Goal: Task Accomplishment & Management: Manage account settings

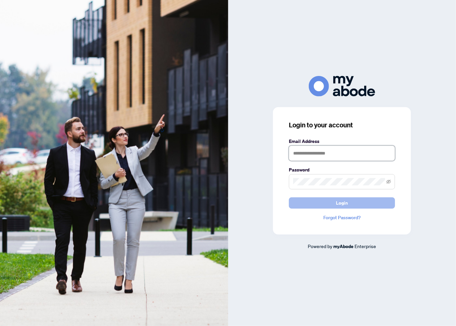
type input "**********"
click at [334, 205] on button "Login" at bounding box center [342, 202] width 106 height 11
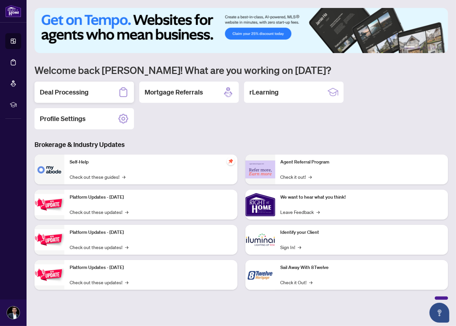
click at [78, 97] on div "Deal Processing" at bounding box center [85, 92] width 100 height 21
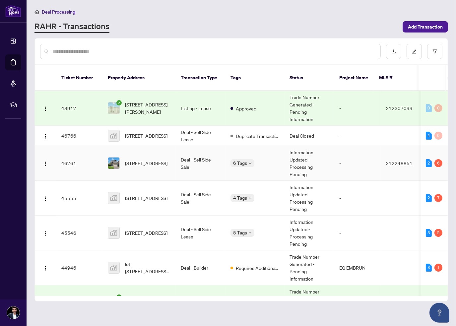
click at [143, 160] on span "[STREET_ADDRESS]" at bounding box center [146, 163] width 42 height 7
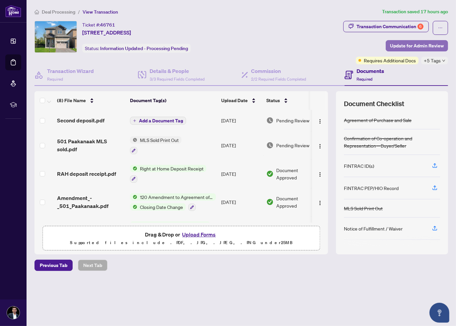
click at [392, 50] on span "Update for Admin Review" at bounding box center [417, 45] width 54 height 11
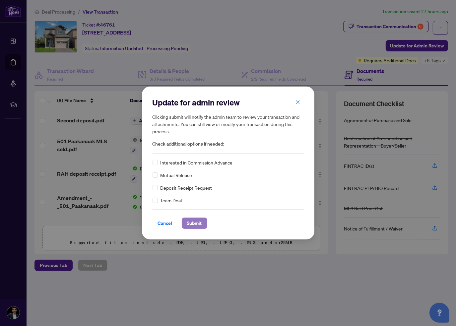
click at [193, 223] on span "Submit" at bounding box center [194, 223] width 15 height 11
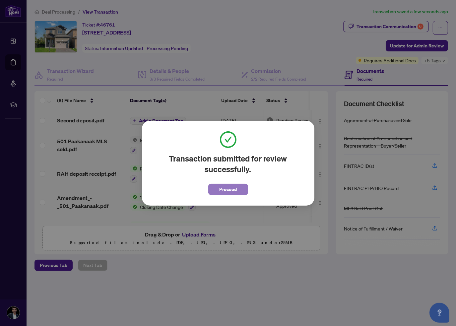
click at [235, 186] on span "Proceed" at bounding box center [228, 189] width 18 height 11
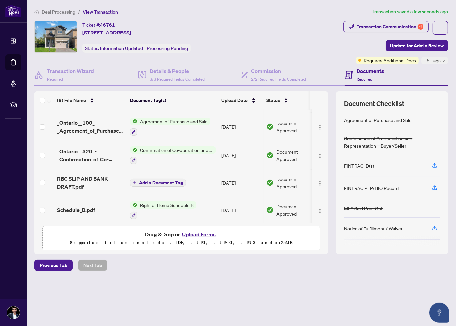
scroll to position [105, 0]
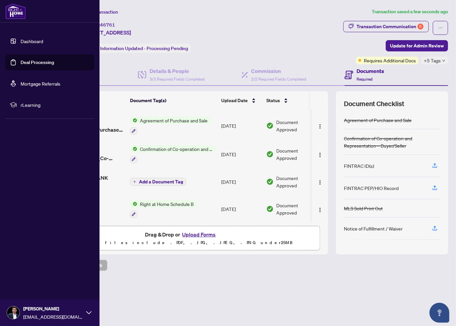
click at [15, 8] on img at bounding box center [15, 11] width 21 height 16
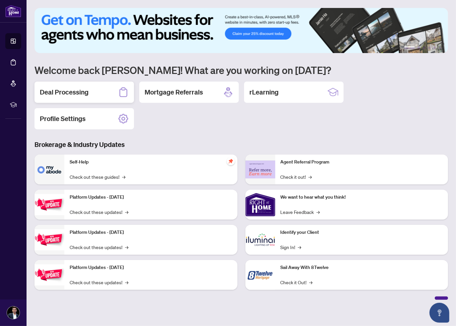
click at [66, 88] on h2 "Deal Processing" at bounding box center [64, 92] width 49 height 9
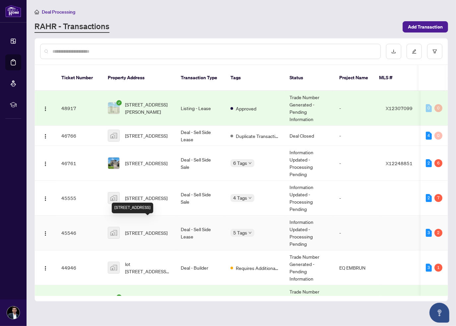
click at [151, 229] on span "[STREET_ADDRESS]" at bounding box center [146, 232] width 42 height 7
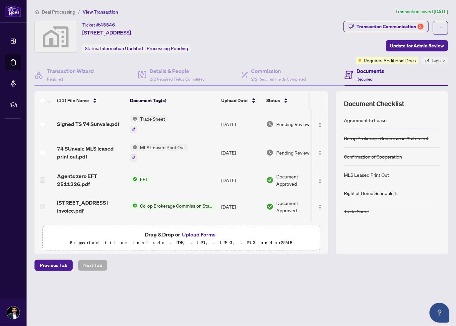
click at [392, 53] on div "Transaction Communication 2 Update for Admin Review Requires Additional Docs +4…" at bounding box center [395, 42] width 105 height 43
click at [393, 45] on span "Update for Admin Review" at bounding box center [417, 45] width 54 height 11
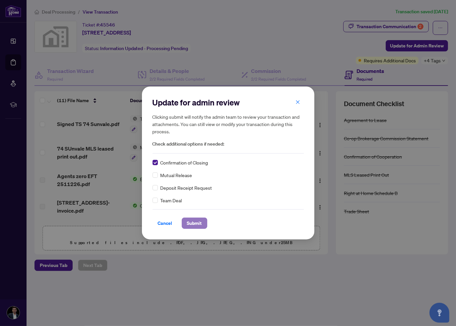
click at [186, 222] on button "Submit" at bounding box center [195, 223] width 26 height 11
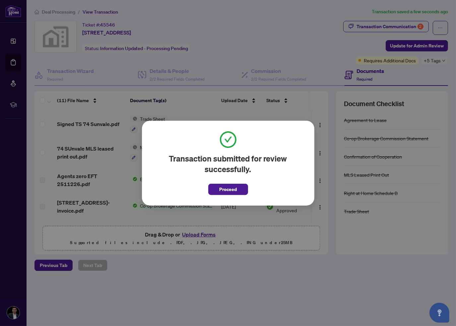
click at [234, 181] on span "Proceed" at bounding box center [228, 187] width 40 height 15
click at [230, 191] on span "Proceed" at bounding box center [228, 189] width 18 height 11
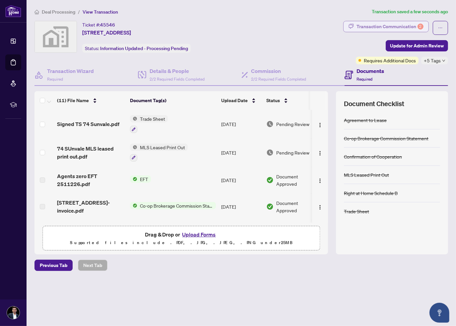
click at [381, 29] on div "Transaction Communication 2" at bounding box center [390, 26] width 67 height 11
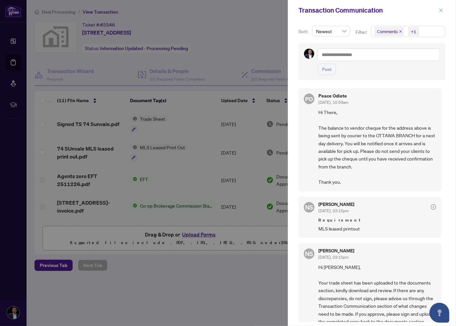
click at [439, 7] on span "button" at bounding box center [441, 10] width 5 height 11
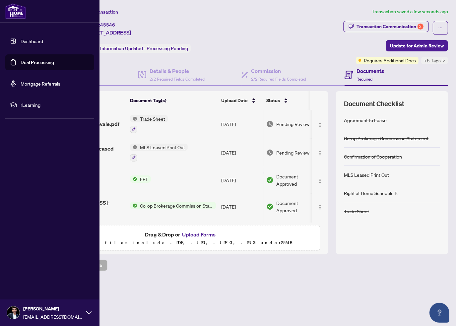
click at [18, 11] on img at bounding box center [15, 11] width 21 height 16
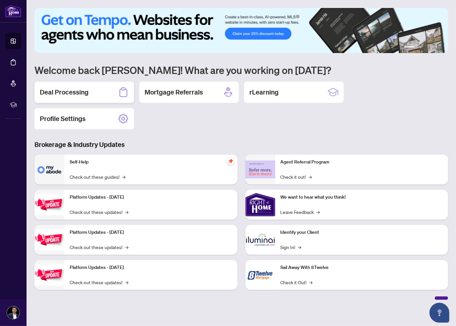
click at [121, 97] on icon at bounding box center [123, 92] width 8 height 10
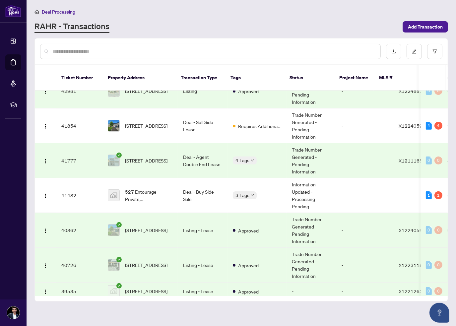
scroll to position [246, 0]
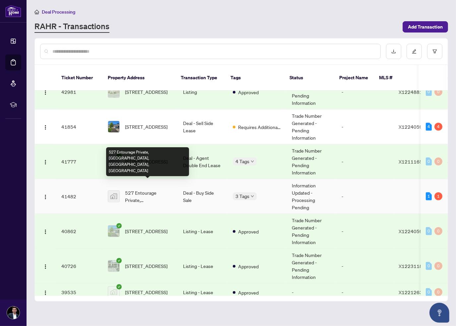
click at [139, 189] on span "527 Entourage Private, [GEOGRAPHIC_DATA], [GEOGRAPHIC_DATA], [GEOGRAPHIC_DATA]" at bounding box center [148, 196] width 47 height 15
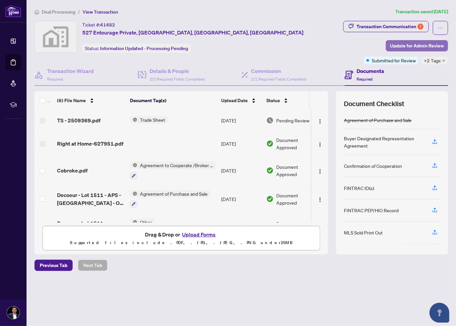
click at [399, 45] on span "Update for Admin Review" at bounding box center [417, 45] width 54 height 11
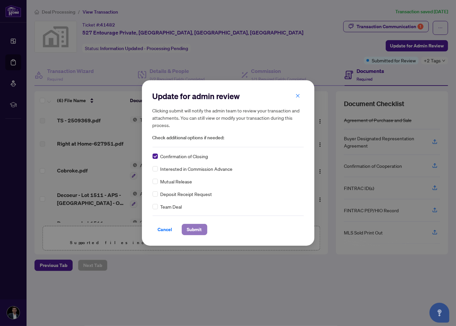
click at [193, 233] on span "Submit" at bounding box center [194, 229] width 15 height 11
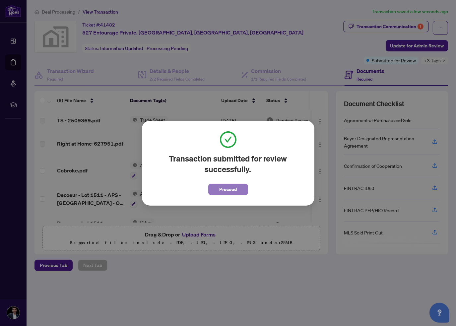
click at [224, 187] on span "Proceed" at bounding box center [228, 189] width 18 height 11
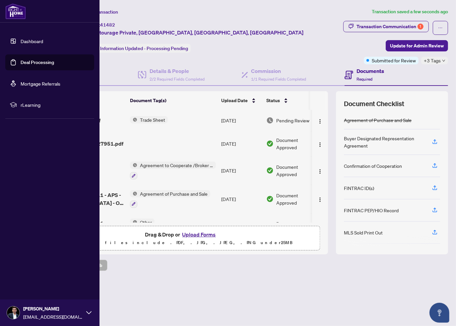
click at [13, 9] on img at bounding box center [15, 11] width 21 height 16
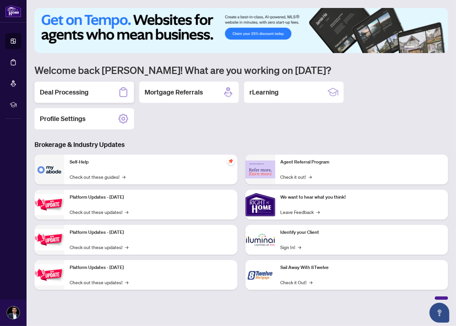
click at [107, 88] on div "Deal Processing" at bounding box center [85, 92] width 100 height 21
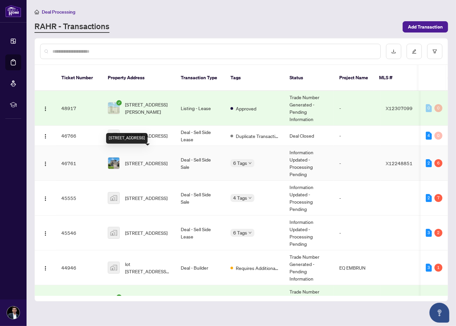
click at [149, 160] on span "[STREET_ADDRESS]" at bounding box center [146, 163] width 42 height 7
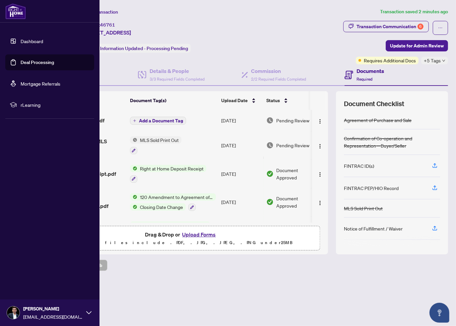
click at [12, 12] on img at bounding box center [15, 11] width 21 height 16
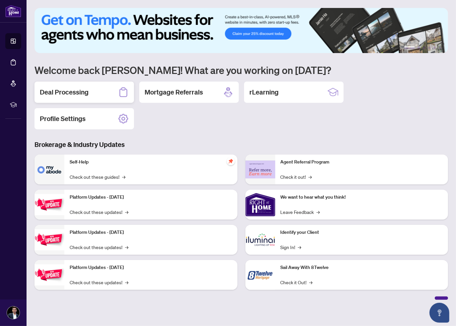
click at [91, 95] on div "Deal Processing" at bounding box center [85, 92] width 100 height 21
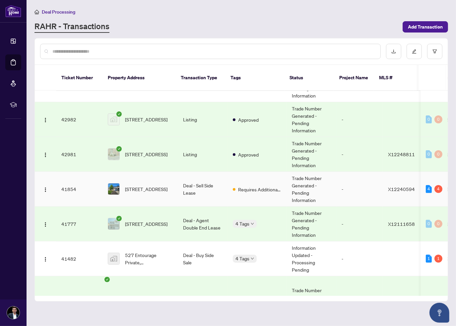
scroll to position [232, 0]
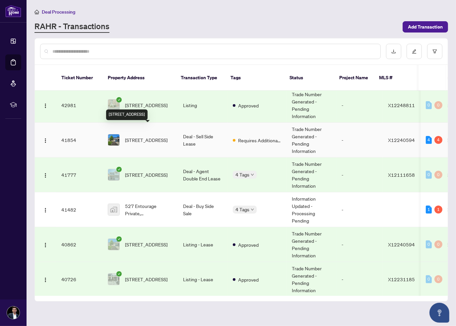
click at [143, 136] on span "[STREET_ADDRESS]" at bounding box center [146, 139] width 42 height 7
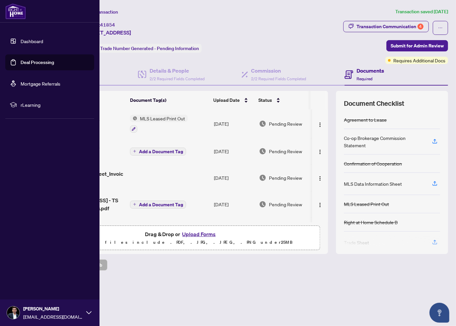
click at [19, 10] on img at bounding box center [15, 11] width 21 height 16
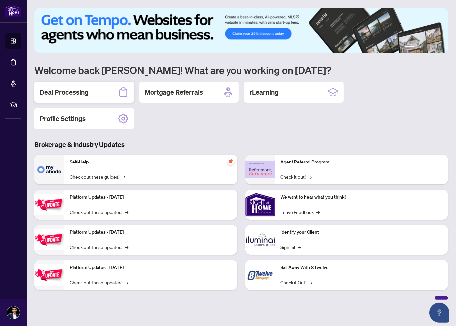
click at [81, 94] on h2 "Deal Processing" at bounding box center [64, 92] width 49 height 9
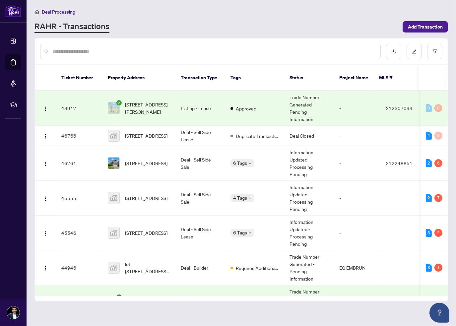
click at [160, 57] on div at bounding box center [210, 51] width 341 height 15
click at [155, 51] on input "text" at bounding box center [213, 51] width 323 height 7
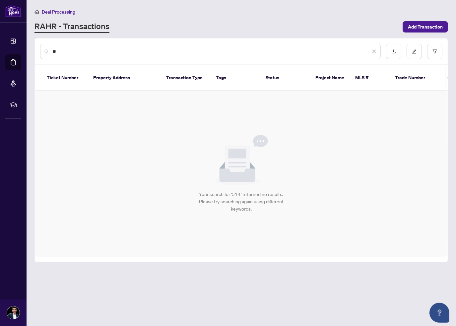
type input "*"
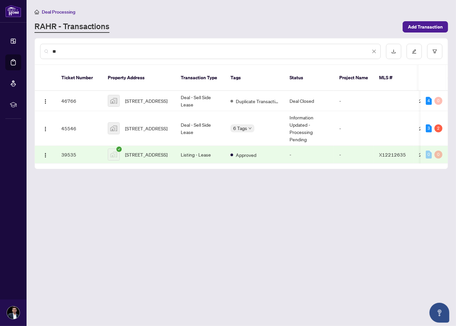
type input "*"
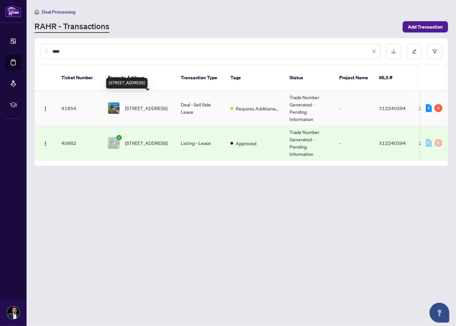
type input "***"
click at [151, 105] on span "[STREET_ADDRESS]" at bounding box center [146, 108] width 42 height 7
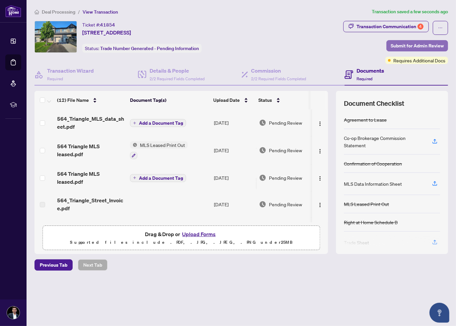
click at [414, 44] on span "Submit for Admin Review" at bounding box center [417, 45] width 53 height 11
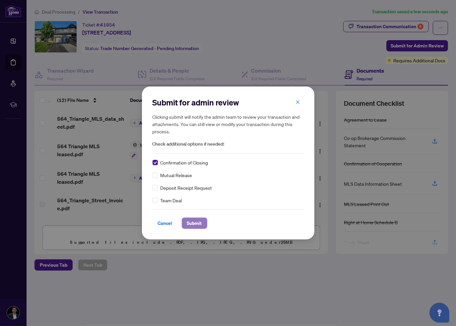
click at [191, 224] on span "Submit" at bounding box center [194, 223] width 15 height 11
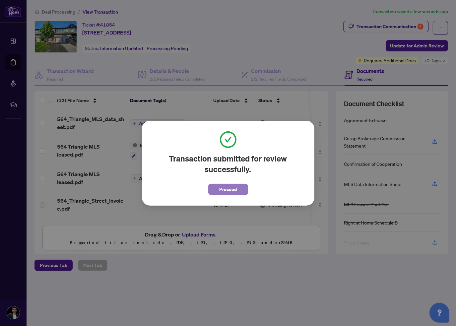
click at [227, 184] on span "Proceed" at bounding box center [228, 189] width 18 height 11
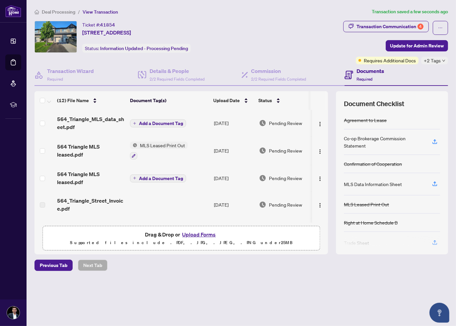
click at [31, 27] on main "Deal Processing / View Transaction Transaction saved a few seconds ago Ticket #…" at bounding box center [242, 163] width 430 height 326
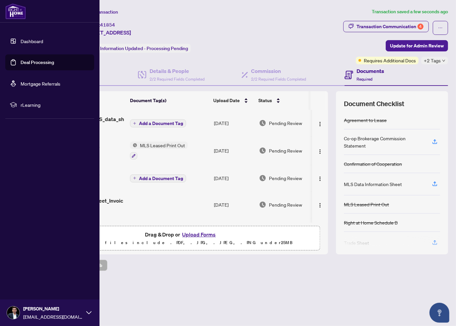
click at [8, 16] on img at bounding box center [15, 11] width 21 height 16
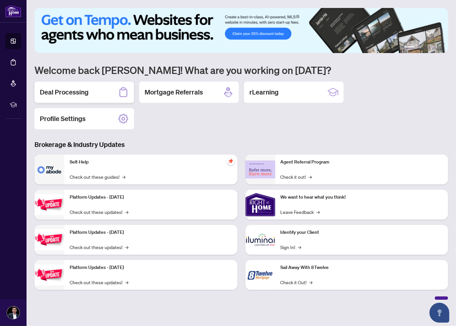
click at [69, 94] on h2 "Deal Processing" at bounding box center [64, 92] width 49 height 9
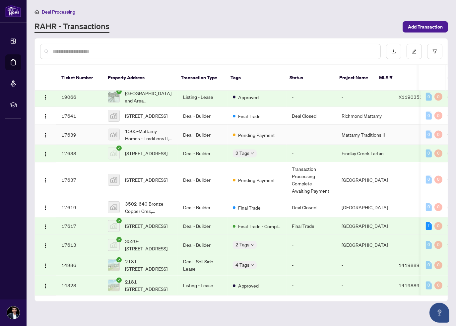
scroll to position [1108, 0]
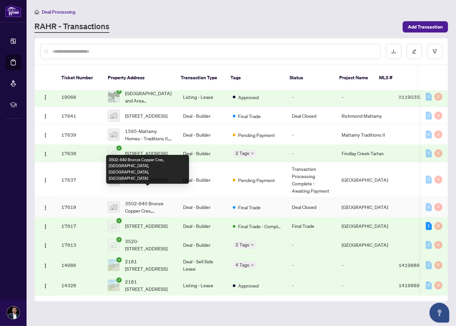
click at [146, 200] on span "3502-640 Bronze Copper Cres, [GEOGRAPHIC_DATA], [GEOGRAPHIC_DATA], [GEOGRAPHIC_…" at bounding box center [148, 207] width 47 height 15
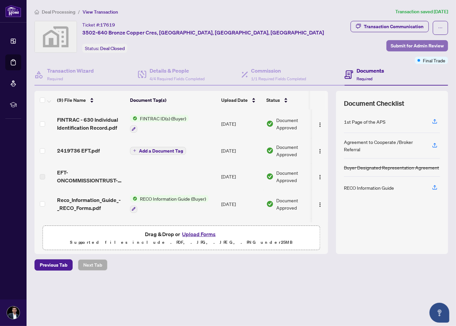
click at [412, 46] on span "Submit for Admin Review" at bounding box center [417, 45] width 53 height 11
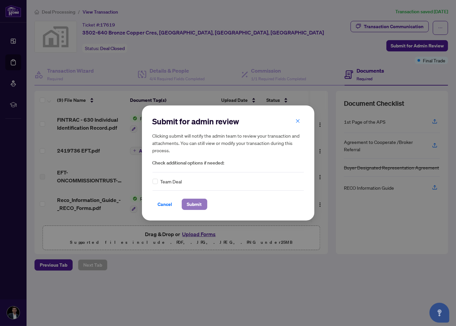
click at [188, 203] on span "Submit" at bounding box center [194, 204] width 15 height 11
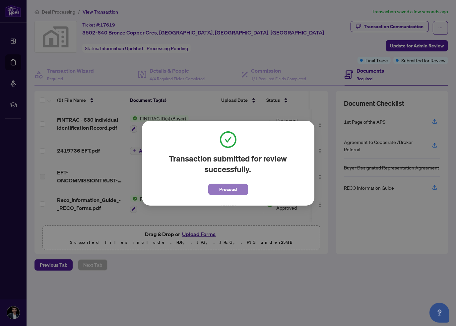
click at [219, 191] on button "Proceed" at bounding box center [228, 189] width 40 height 11
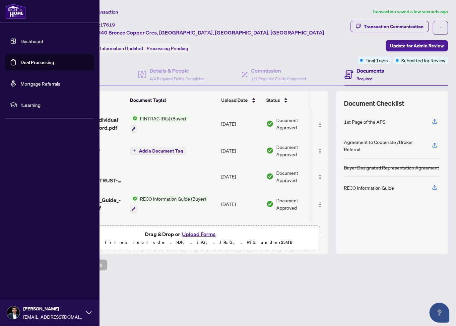
click at [12, 6] on img at bounding box center [15, 11] width 21 height 16
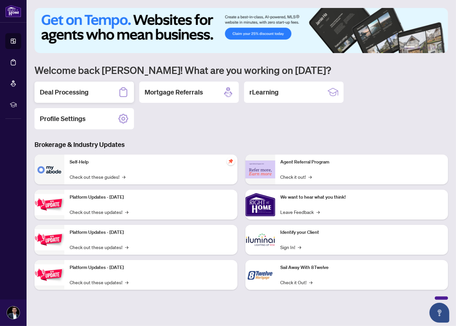
click at [76, 95] on h2 "Deal Processing" at bounding box center [64, 92] width 49 height 9
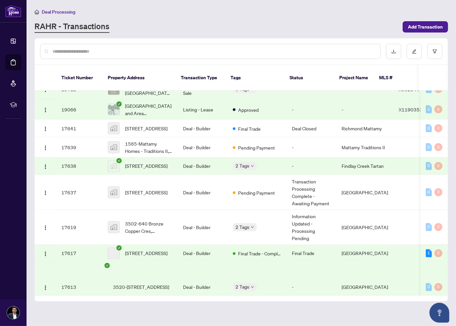
scroll to position [1123, 0]
